Goal: Task Accomplishment & Management: Complete application form

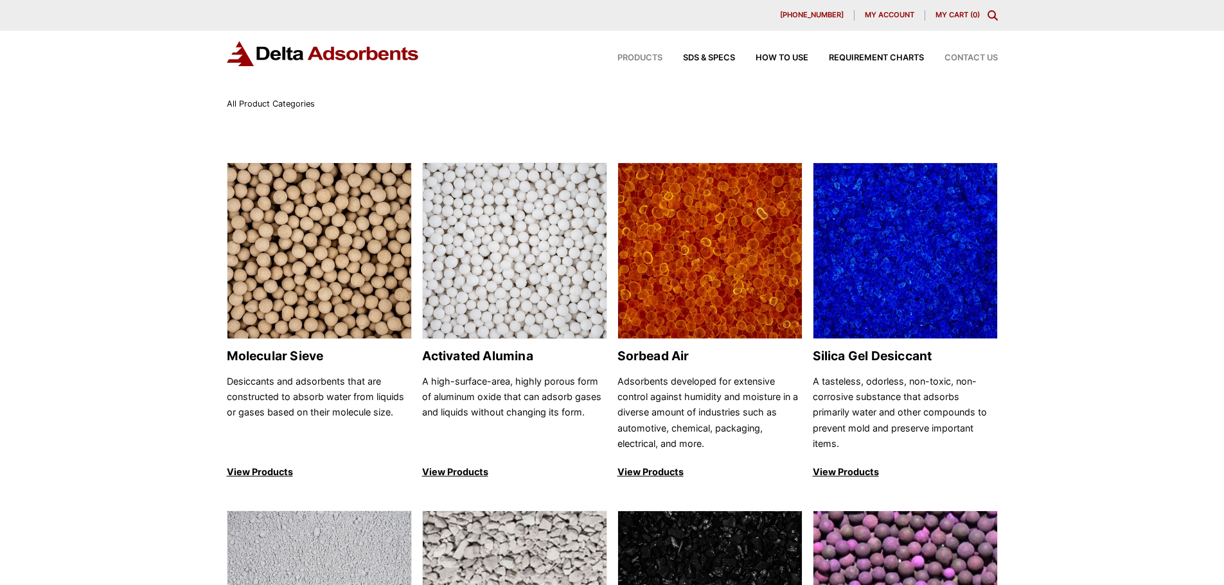
click at [967, 55] on span "Contact Us" at bounding box center [971, 58] width 53 height 8
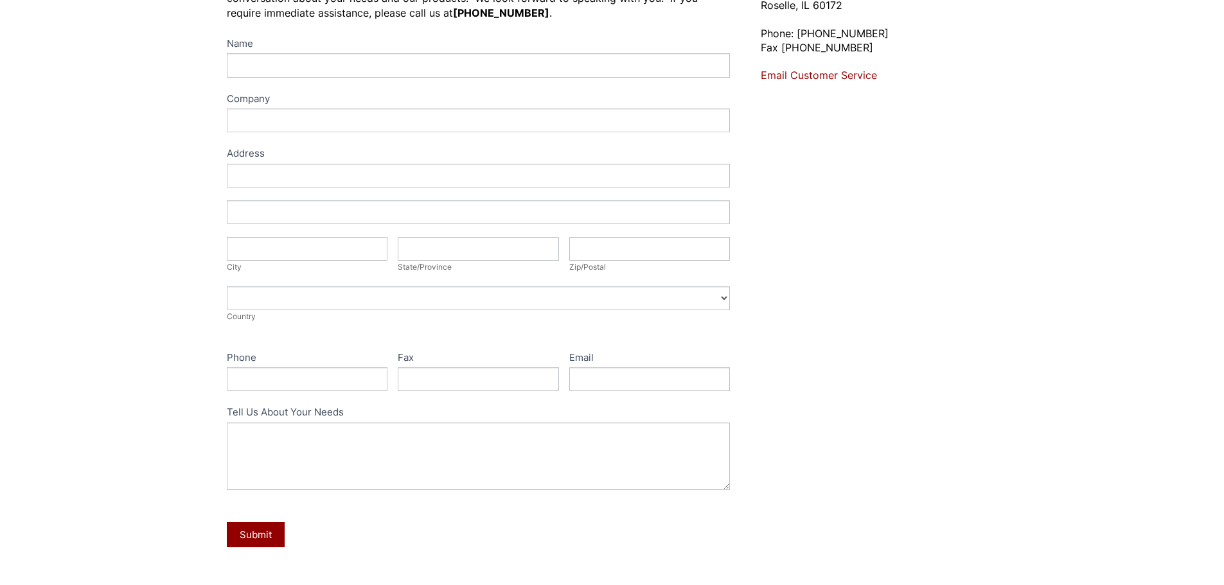
scroll to position [64, 0]
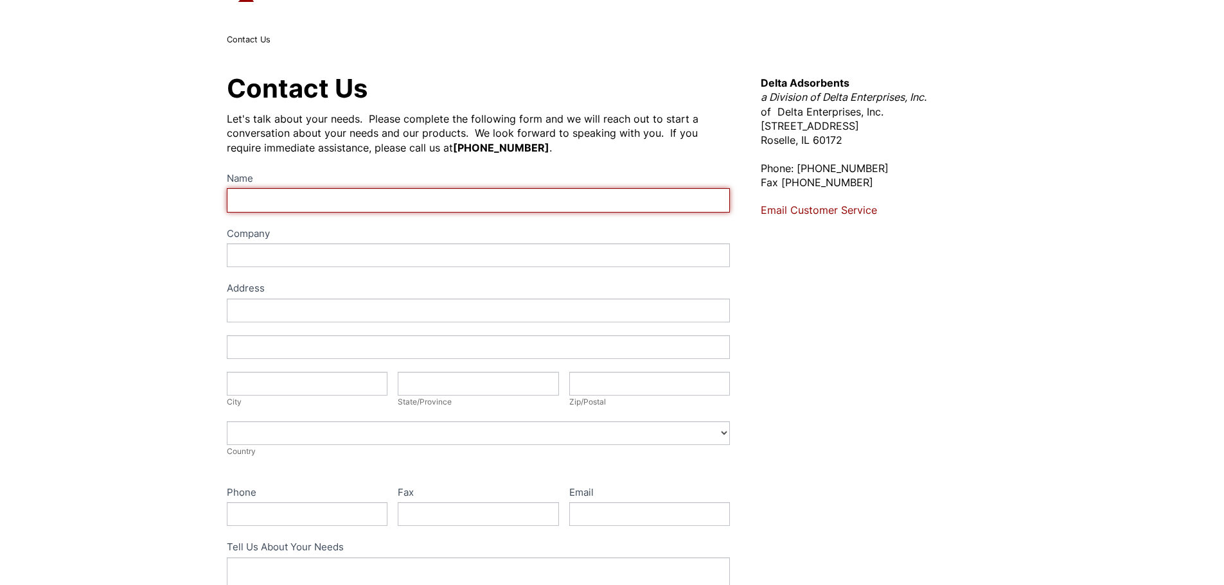
click at [364, 204] on input "Name" at bounding box center [479, 200] width 504 height 24
type input "Mohammed Shiraz"
type input "CHEMSOL"
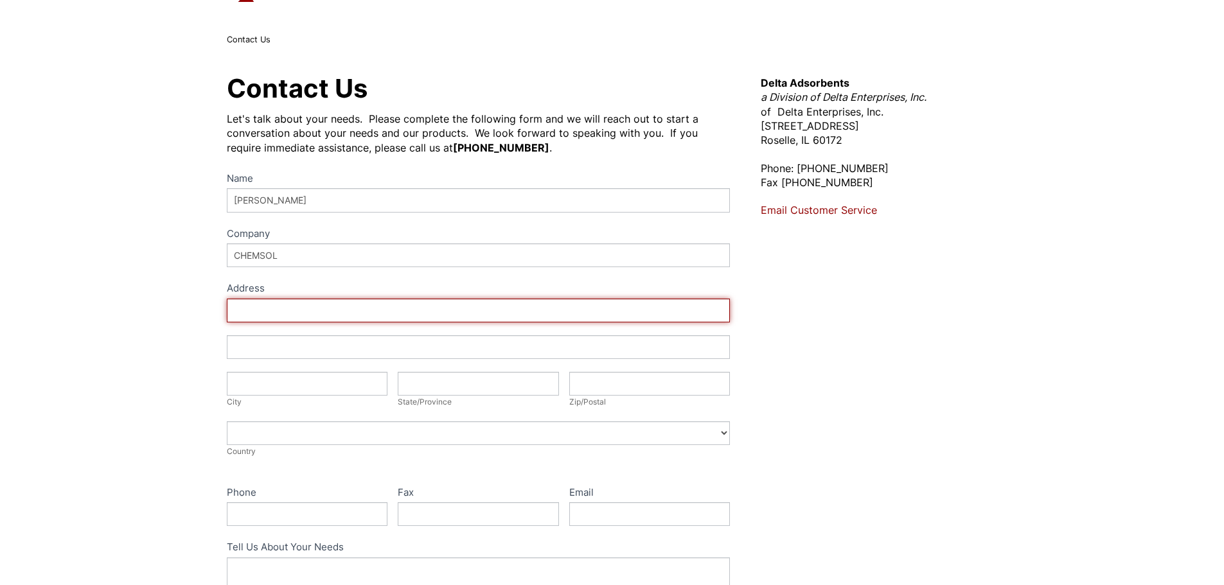
type input "P.O. Box: 181, Dammam 31411, Saudi Arabia."
type input "Office # 104, 3rd Floor, Tower 4, Novotel Business Park"
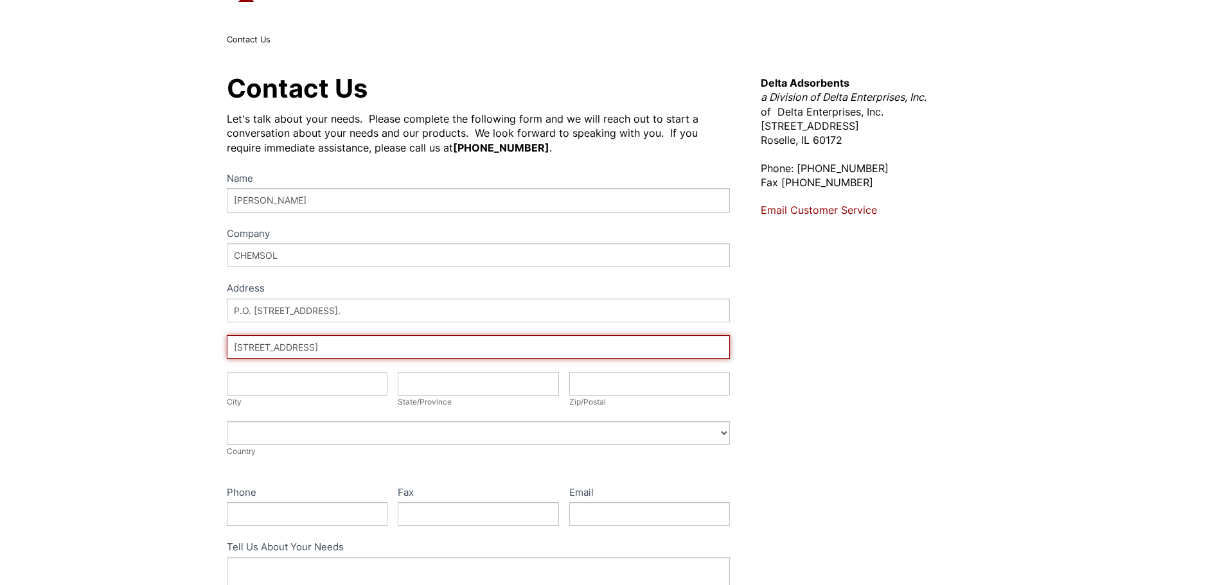
type input "Dammam"
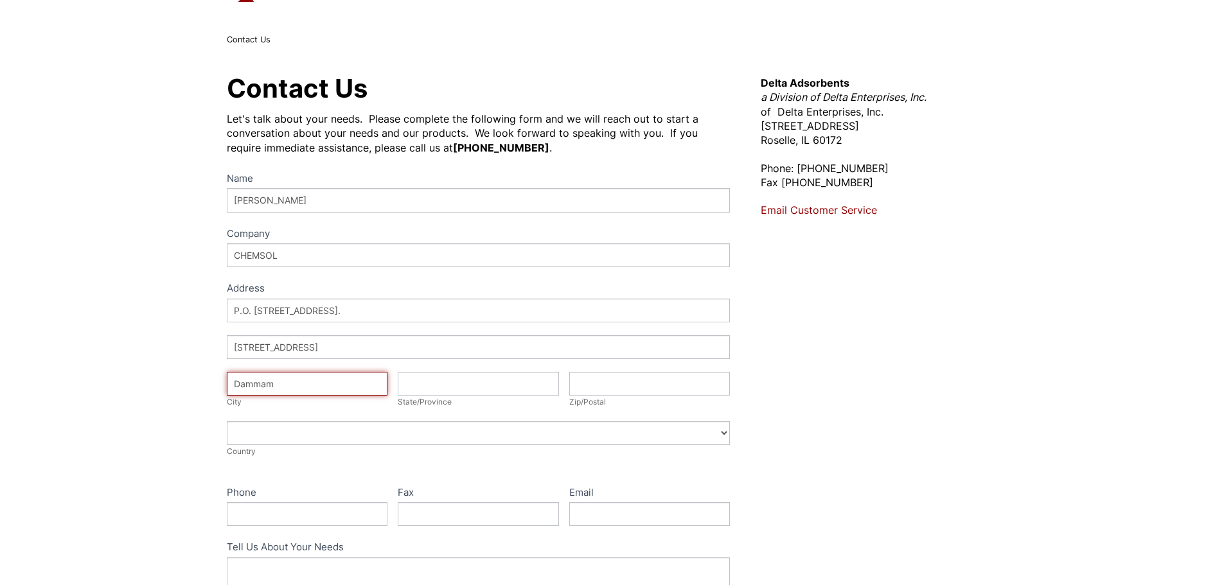
type input "31411"
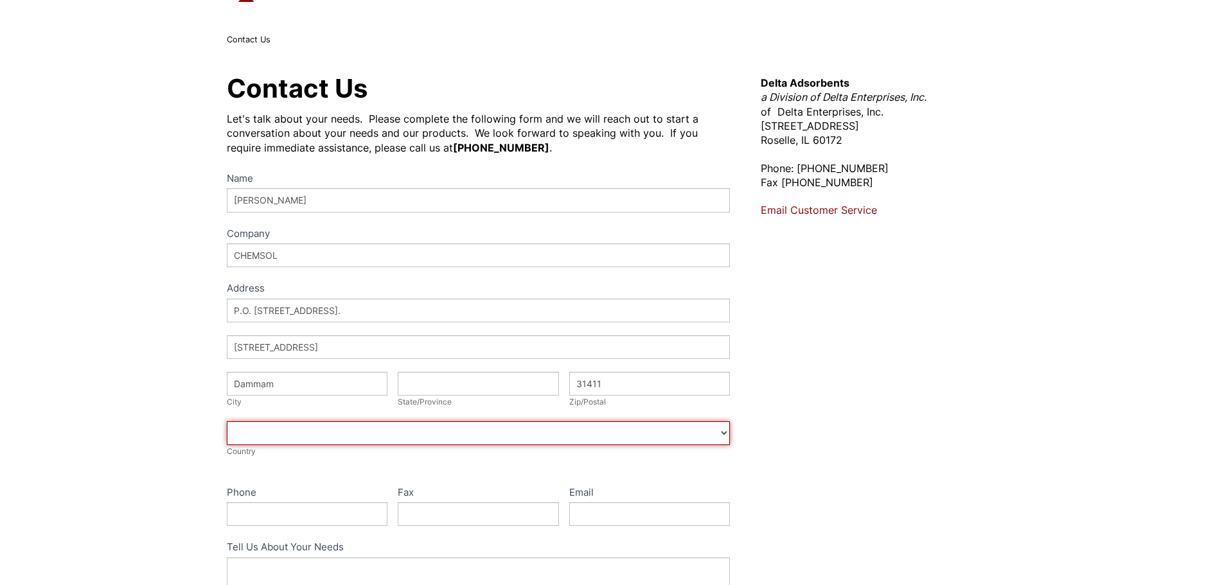
select select "Saudi Arabia"
type input "0560972454"
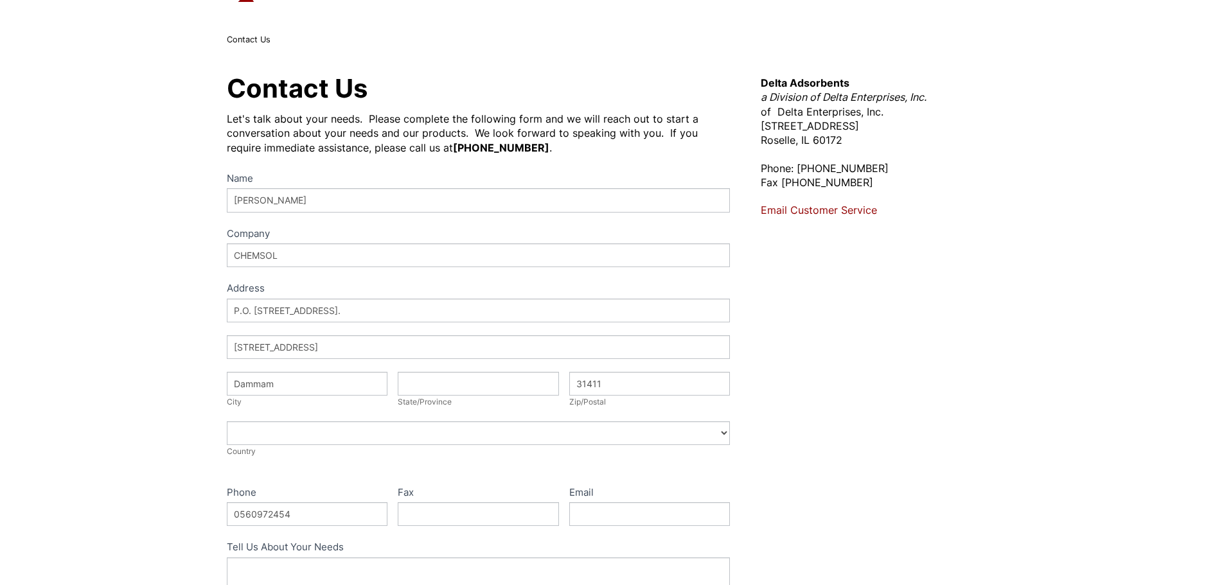
type input "shiraz@chemsol.sa.com"
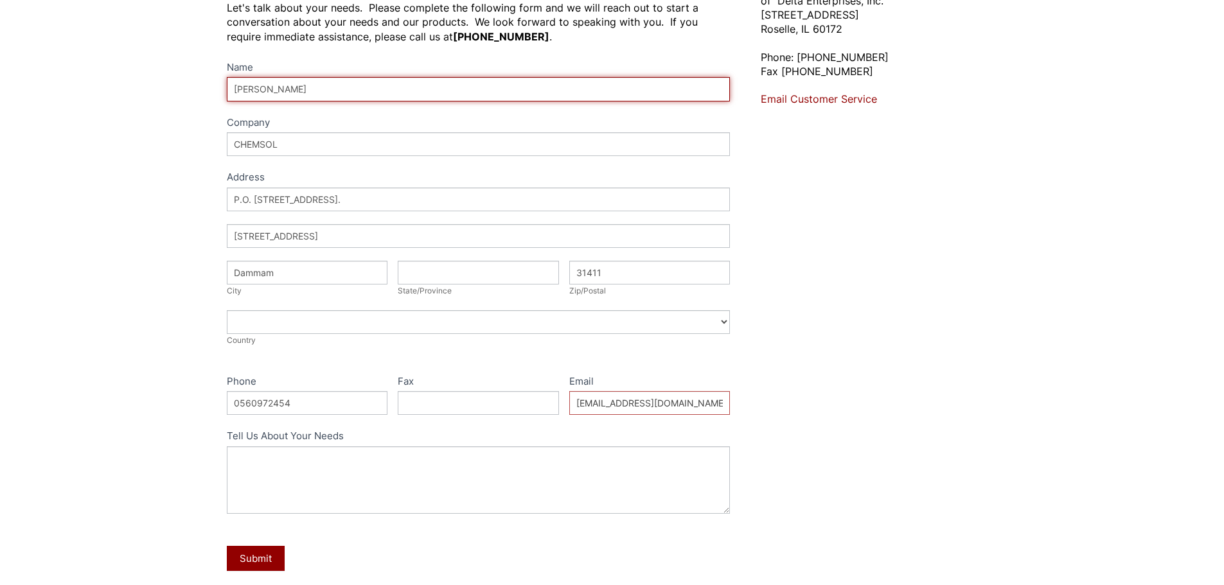
scroll to position [257, 0]
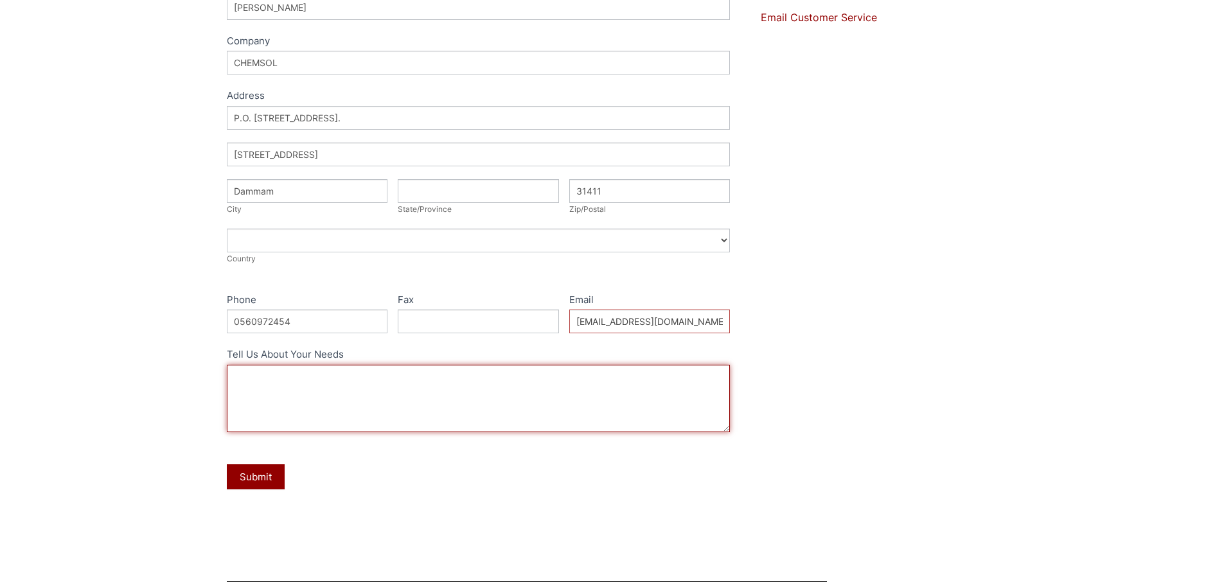
click at [323, 384] on textarea "Tell Us About Your Needs" at bounding box center [479, 398] width 504 height 67
drag, startPoint x: 313, startPoint y: 386, endPoint x: 351, endPoint y: 359, distance: 47.4
click at [313, 385] on textarea "Dear Sir, Please advise us teh distributor contact details for Saudi Arabia." at bounding box center [479, 398] width 504 height 67
type textarea "Dear Sir, Please advise us the silica gel distributor contact details for Saudi…"
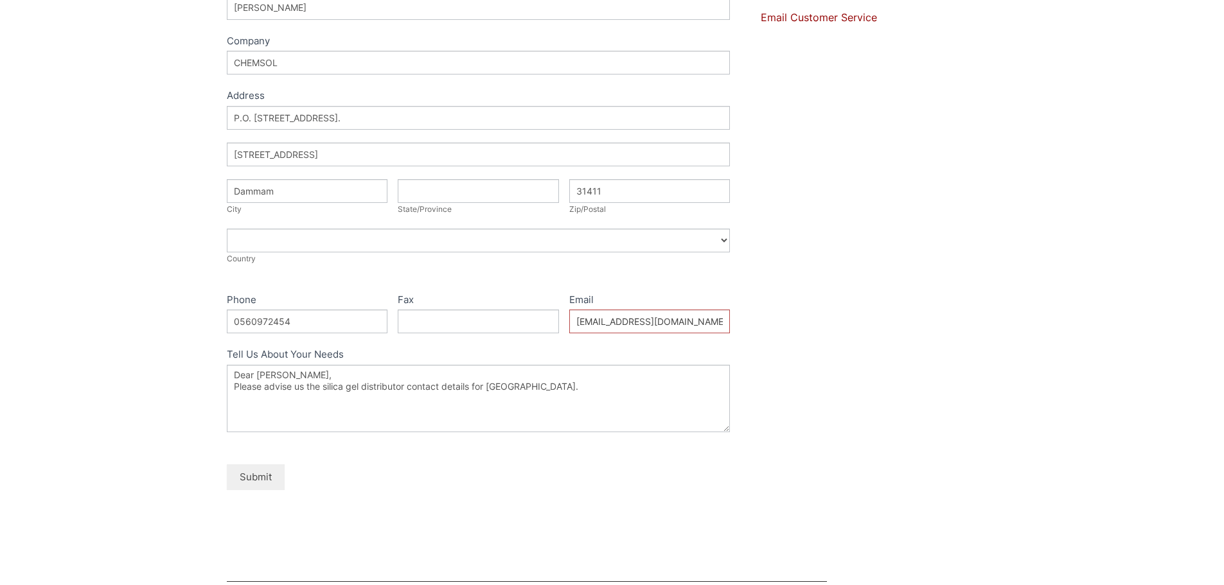
click at [259, 478] on button "Submit" at bounding box center [256, 477] width 58 height 25
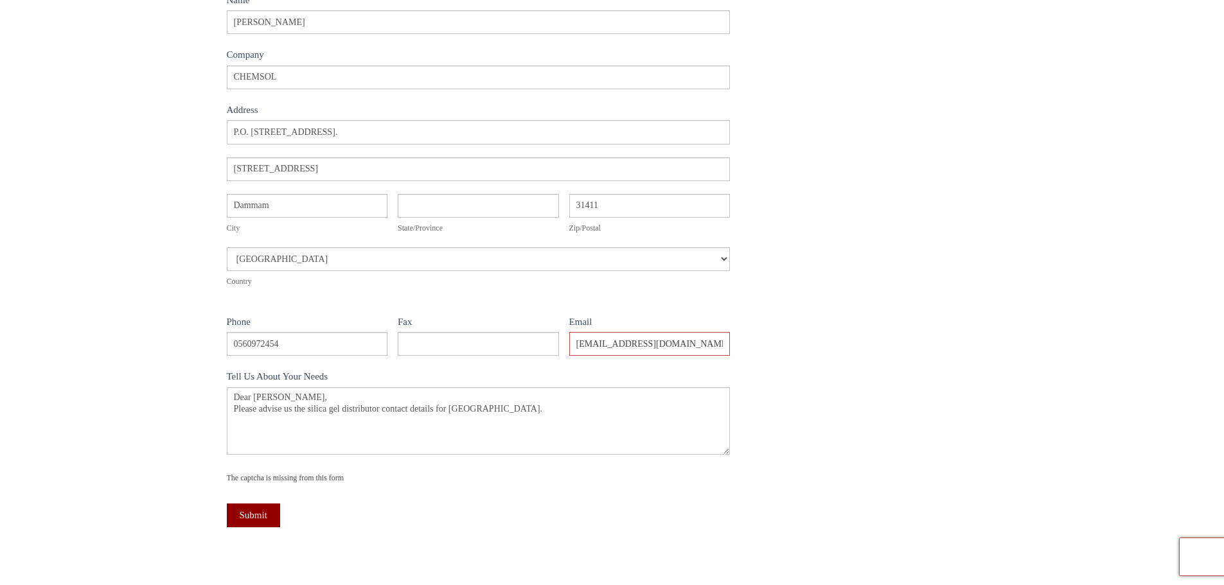
scroll to position [268, 0]
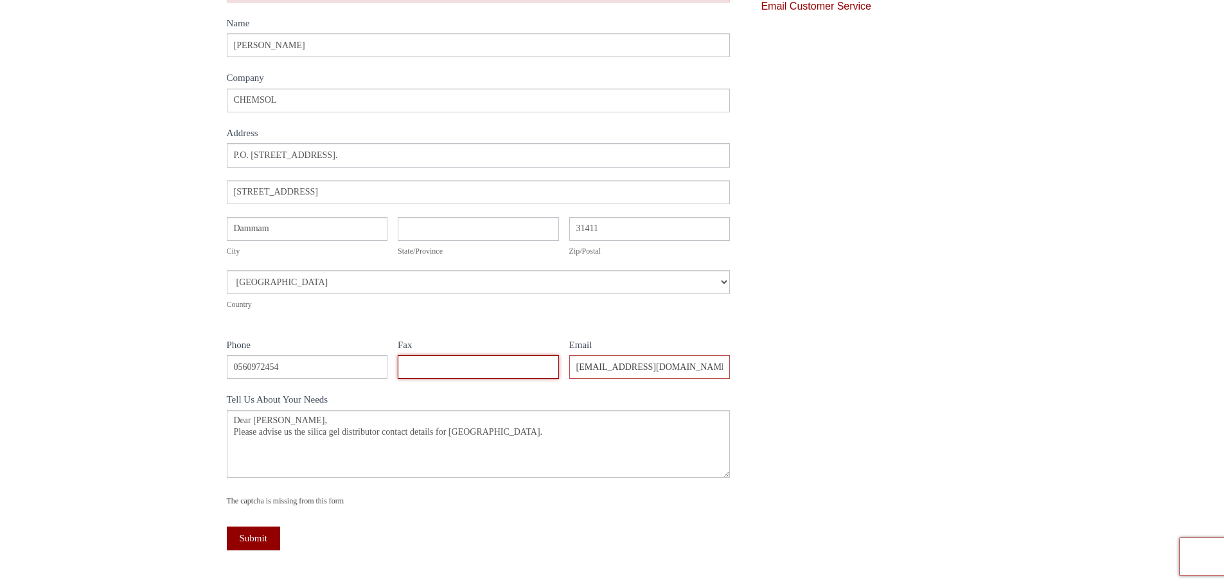
click at [426, 357] on input "Fax" at bounding box center [478, 367] width 161 height 24
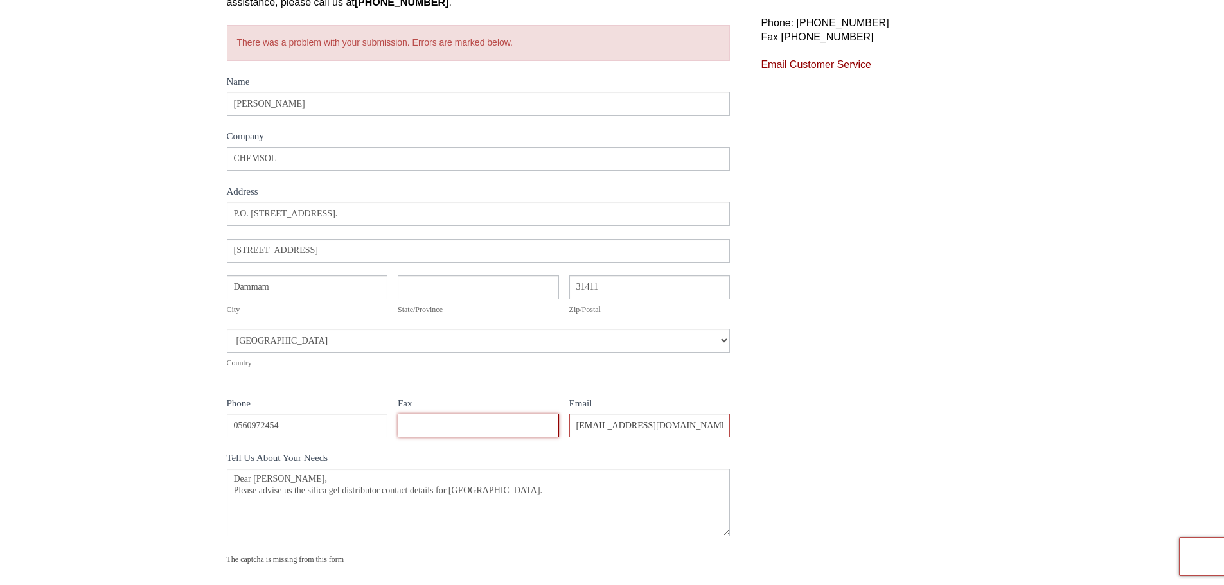
scroll to position [257, 0]
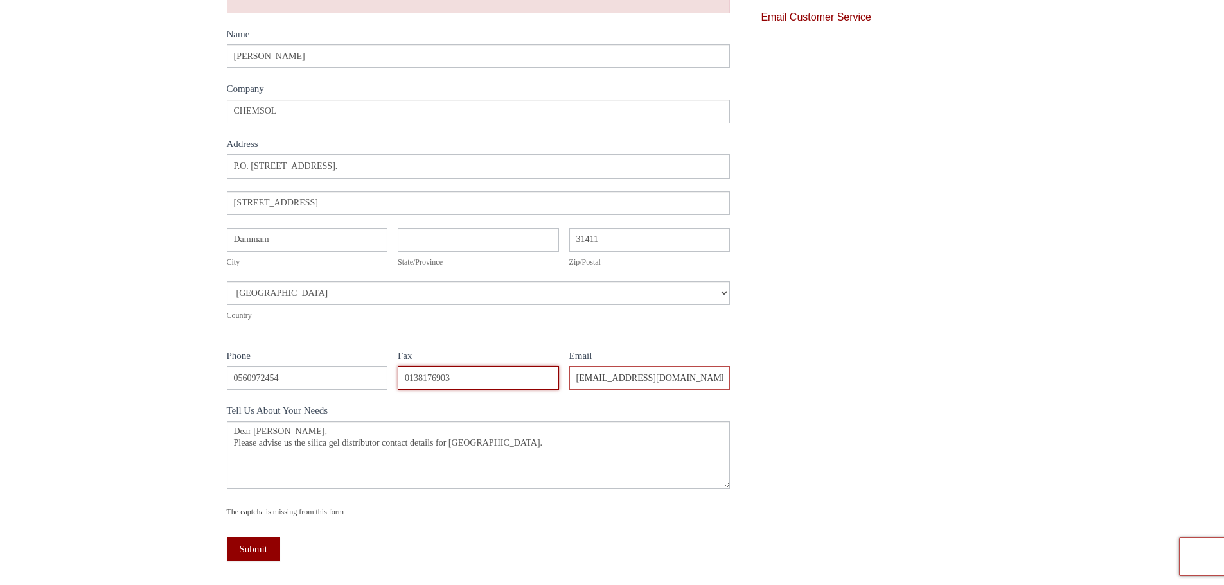
drag, startPoint x: 409, startPoint y: 376, endPoint x: 369, endPoint y: 382, distance: 39.7
click at [369, 382] on div "Name Mohammed Shiraz Company CHEMSOL Address Address Address P.O. Box: 181, Dam…" at bounding box center [479, 303] width 504 height 554
type input "00966138176903"
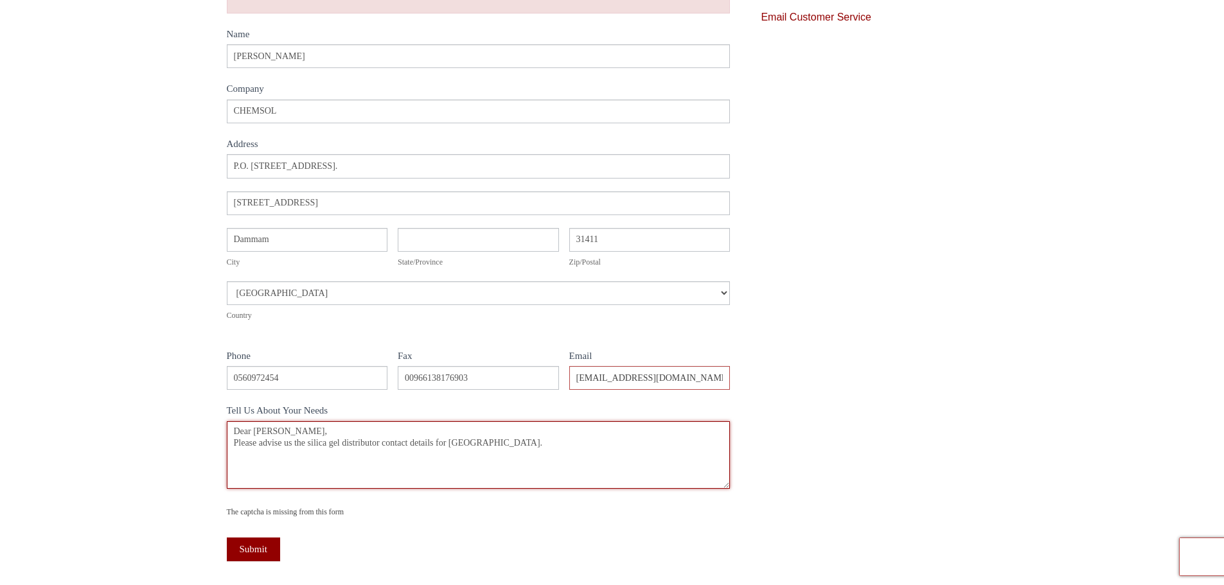
click at [508, 447] on textarea "Dear Sir, Please advise us the silica gel distributor contact details for Saudi…" at bounding box center [479, 454] width 504 height 67
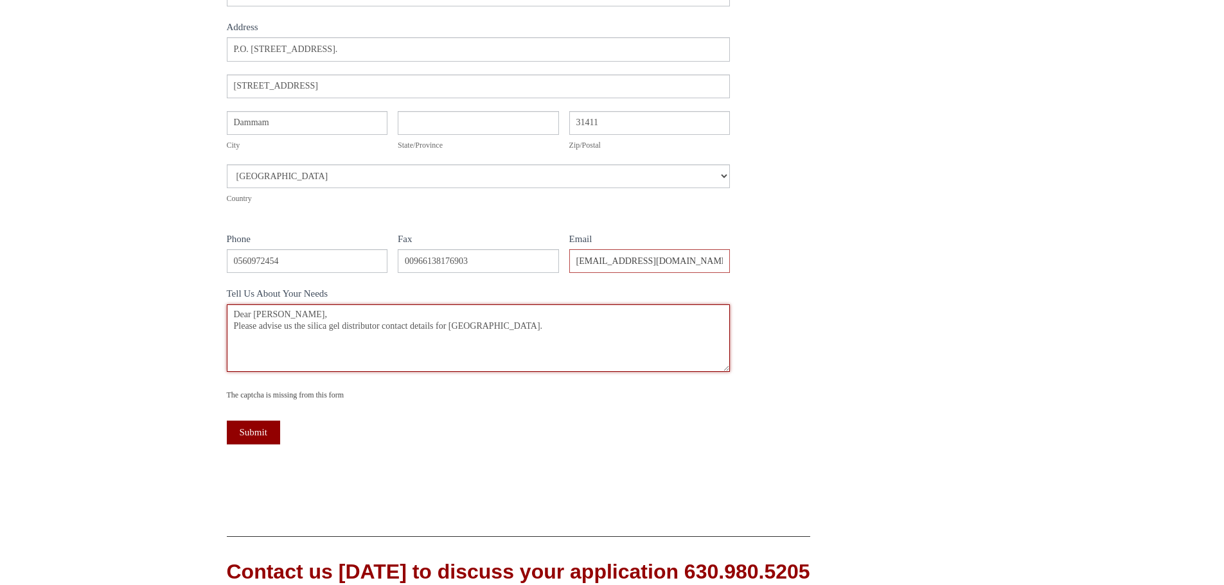
scroll to position [386, 0]
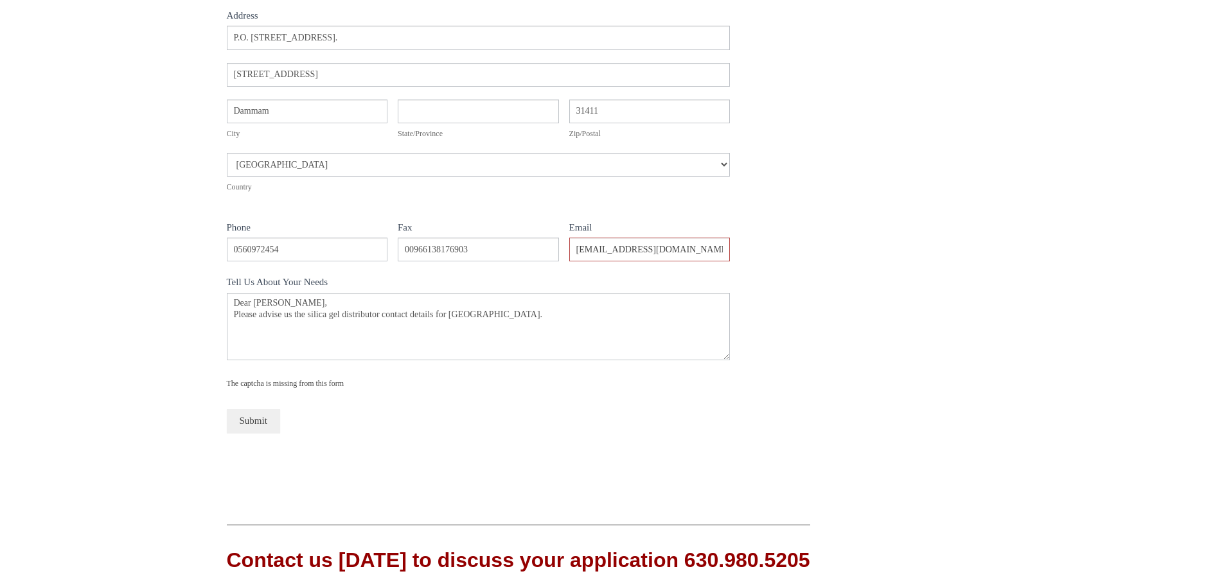
click at [251, 417] on button "Submit" at bounding box center [253, 421] width 53 height 24
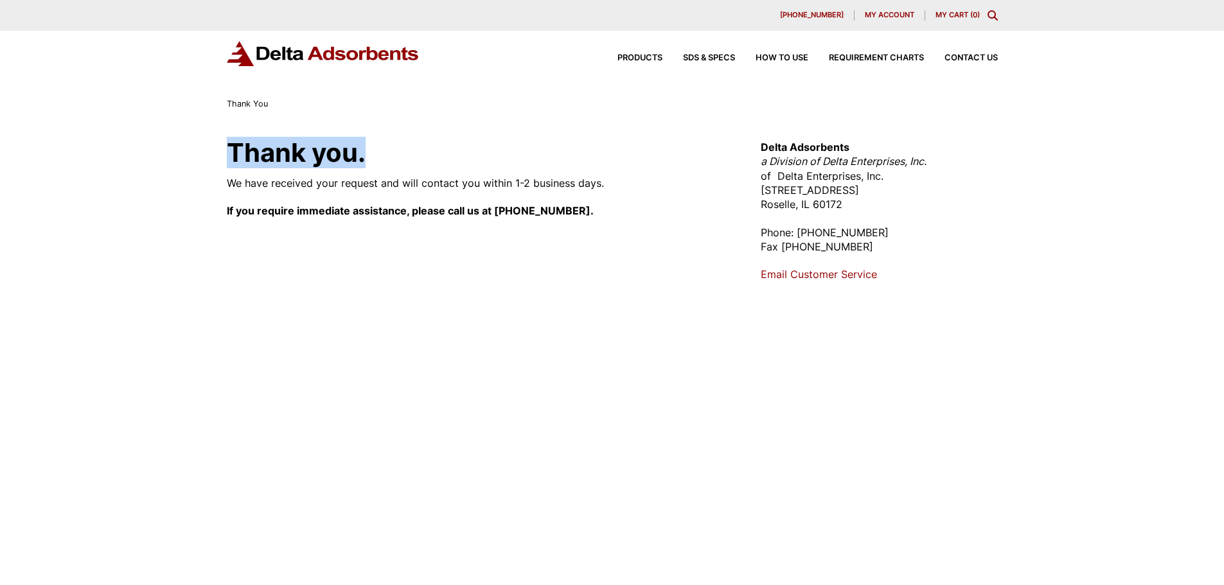
drag, startPoint x: 227, startPoint y: 145, endPoint x: 576, endPoint y: 145, distance: 348.9
click at [576, 145] on h1 "Thank you." at bounding box center [479, 153] width 504 height 26
click at [564, 154] on h1 "Thank you." at bounding box center [479, 153] width 504 height 26
